Goal: Transaction & Acquisition: Purchase product/service

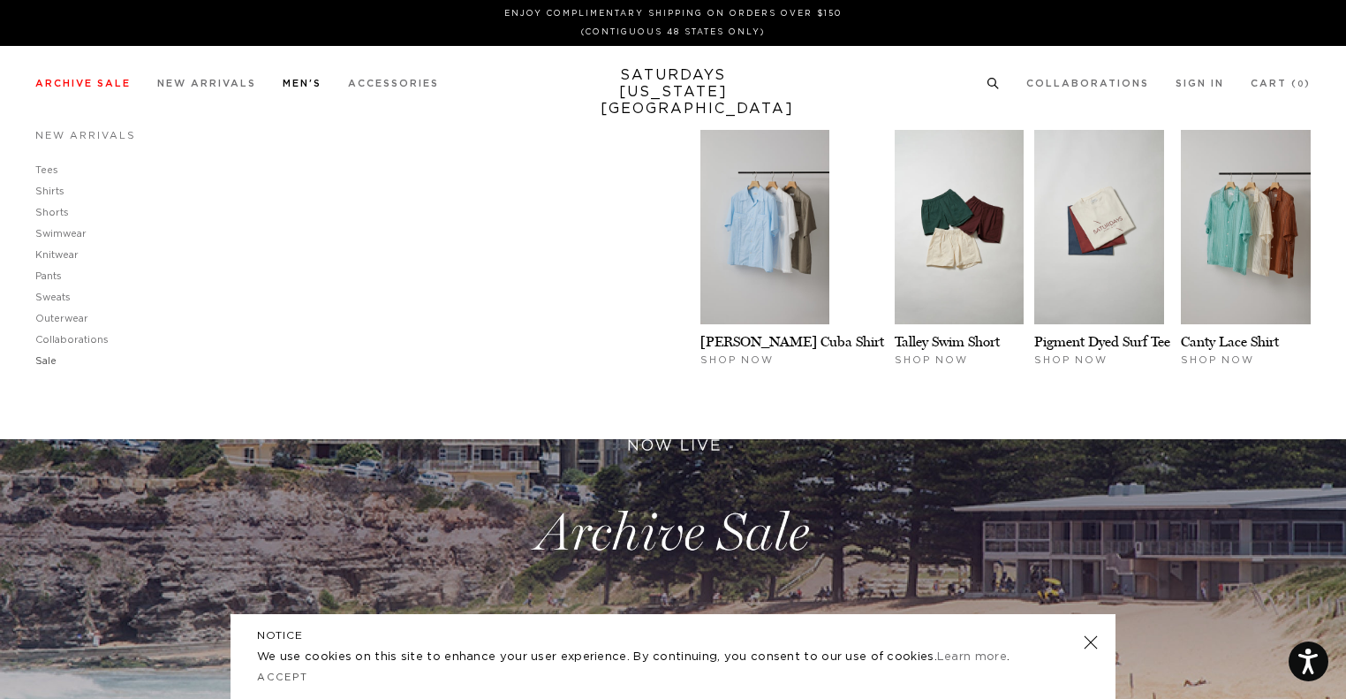
click at [43, 361] on link "Sale" at bounding box center [45, 361] width 21 height 10
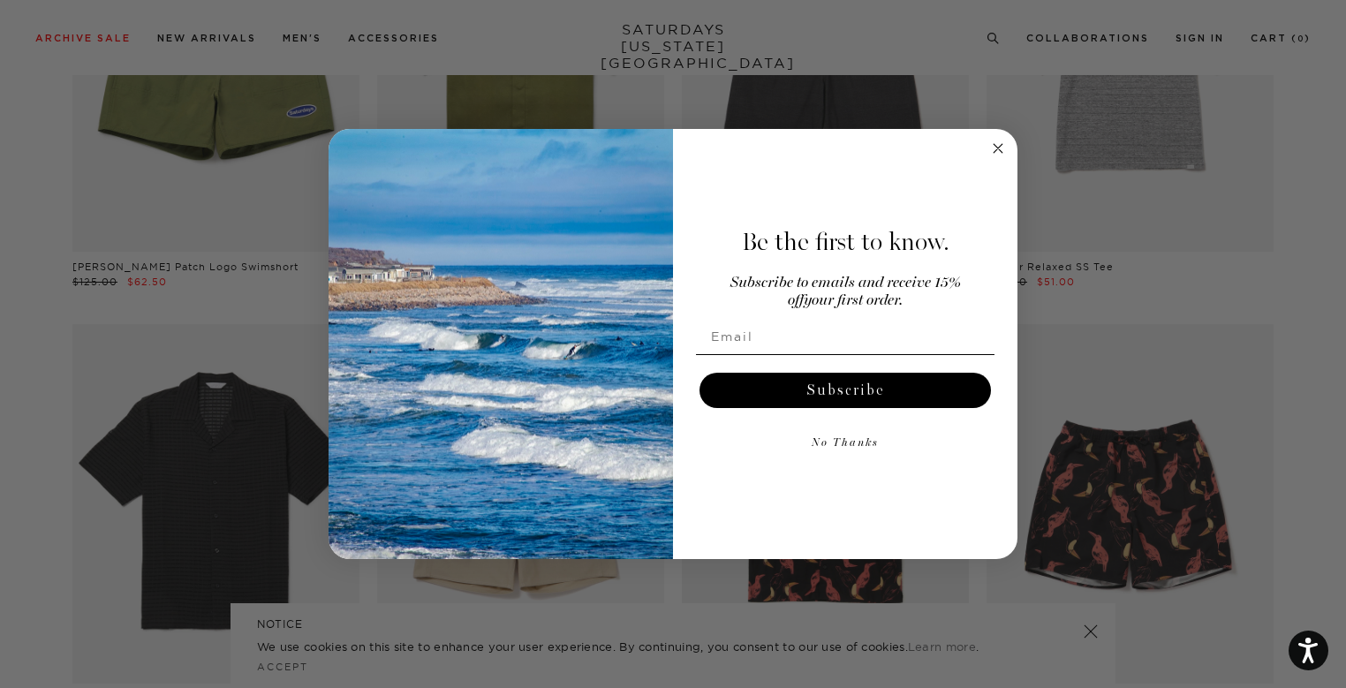
scroll to position [4632, 10]
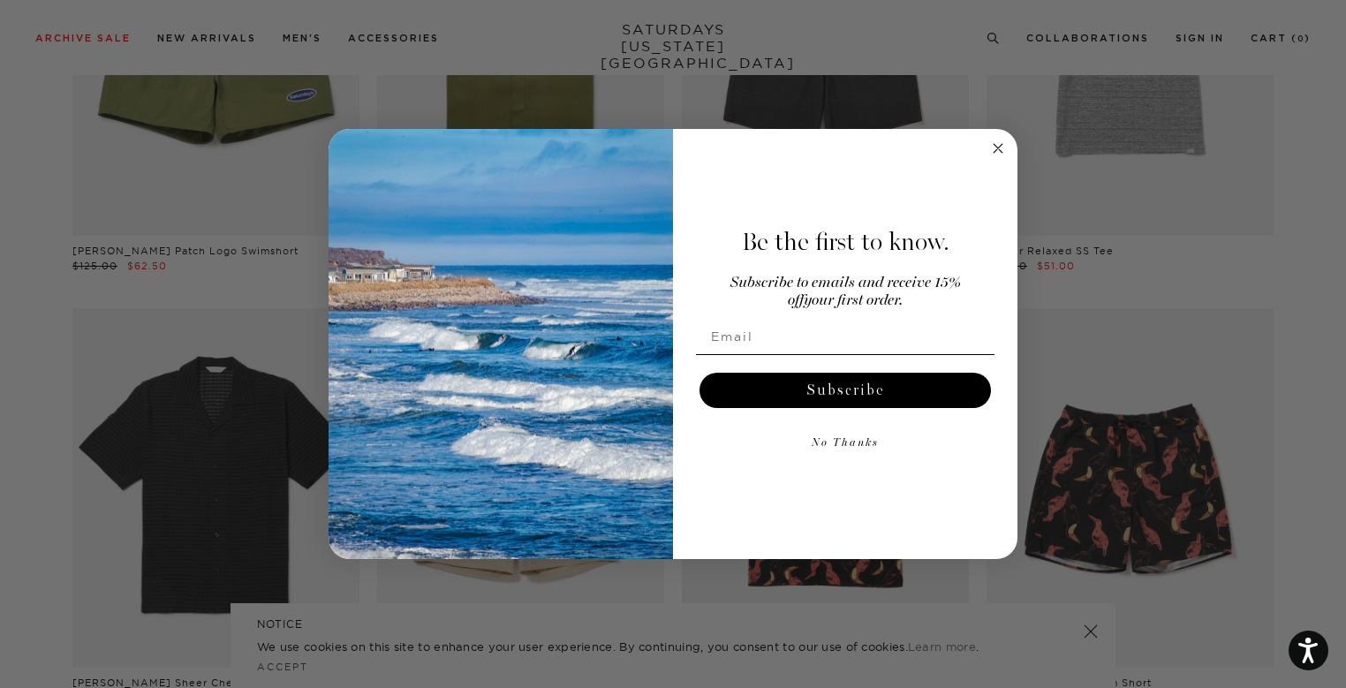
click at [993, 160] on div "Be the first to know. Subscribe to emails and receive 15% off your first order.…" at bounding box center [836, 345] width 327 height 396
drag, startPoint x: 993, startPoint y: 160, endPoint x: 994, endPoint y: 151, distance: 8.9
click at [994, 151] on icon "Close dialog" at bounding box center [998, 148] width 21 height 21
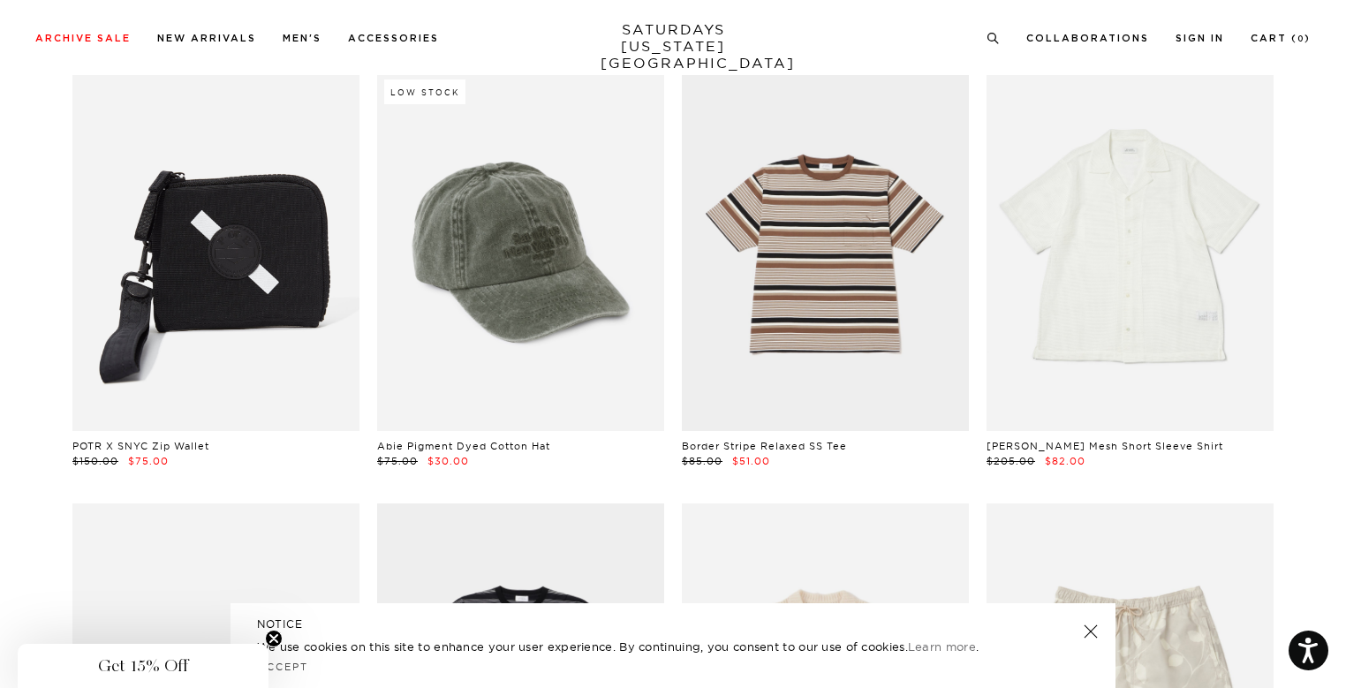
scroll to position [5730, 10]
